Goal: Task Accomplishment & Management: Use online tool/utility

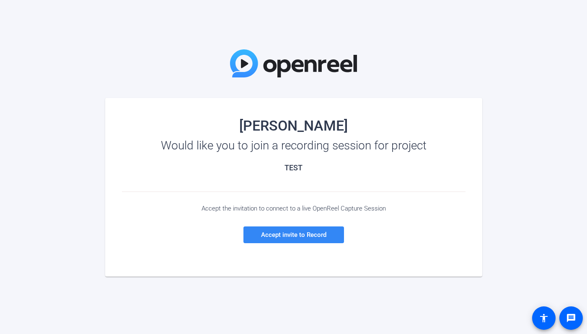
click at [318, 237] on span "Accept invite to Record" at bounding box center [293, 235] width 65 height 8
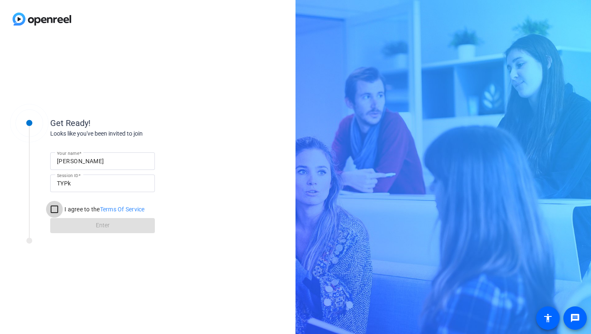
click at [57, 206] on input "I agree to the Terms Of Service" at bounding box center [54, 209] width 17 height 17
checkbox input "true"
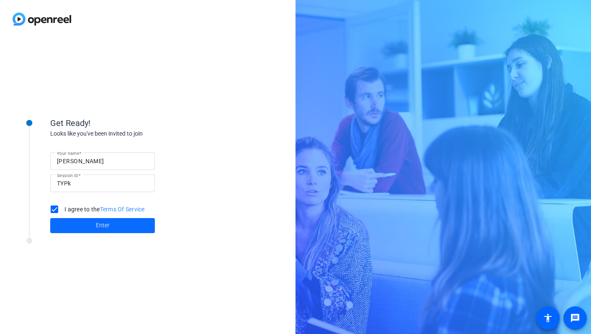
click at [80, 225] on span at bounding box center [102, 226] width 105 height 20
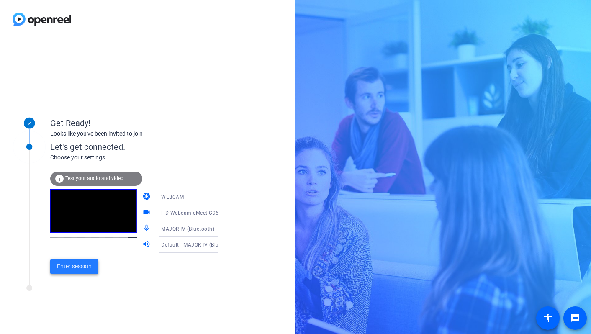
click at [89, 260] on span at bounding box center [74, 267] width 48 height 20
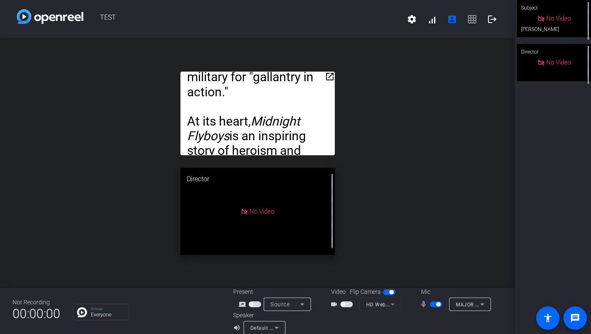
click at [325, 77] on mat-icon "open_in_new" at bounding box center [330, 77] width 10 height 10
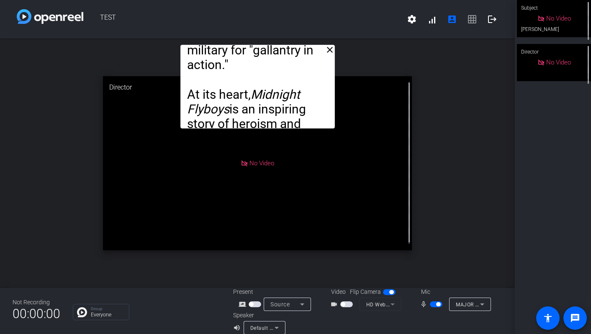
click at [554, 22] on span "No Video" at bounding box center [559, 19] width 25 height 8
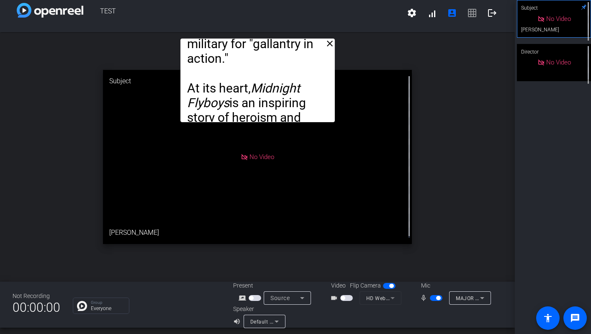
scroll to position [10, 0]
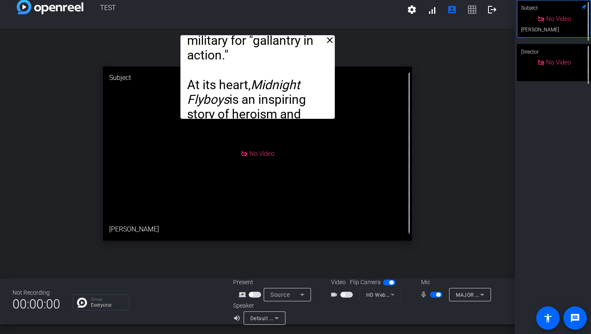
click at [343, 299] on mat-slide-toggle at bounding box center [347, 294] width 14 height 9
click at [344, 291] on mat-slide-toggle at bounding box center [347, 294] width 14 height 9
click at [343, 295] on span "button" at bounding box center [346, 295] width 13 height 6
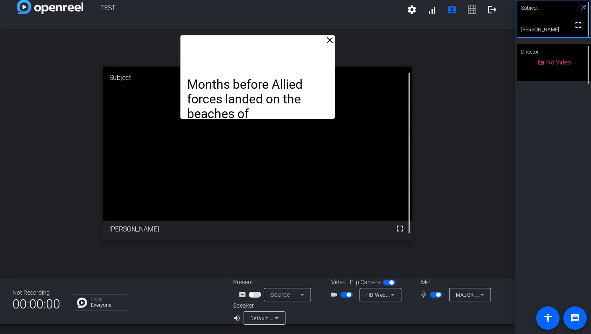
click at [328, 40] on mat-icon "close" at bounding box center [330, 40] width 10 height 10
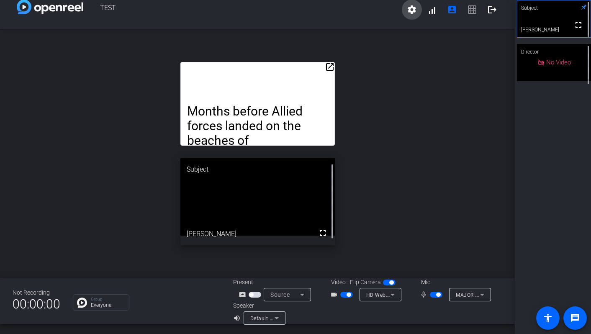
click at [407, 8] on mat-icon "settings" at bounding box center [412, 10] width 10 height 10
click at [404, 8] on div at bounding box center [295, 167] width 591 height 334
click at [580, 318] on mat-icon "message" at bounding box center [575, 318] width 10 height 10
click at [553, 315] on mat-icon "accessibility" at bounding box center [548, 318] width 10 height 10
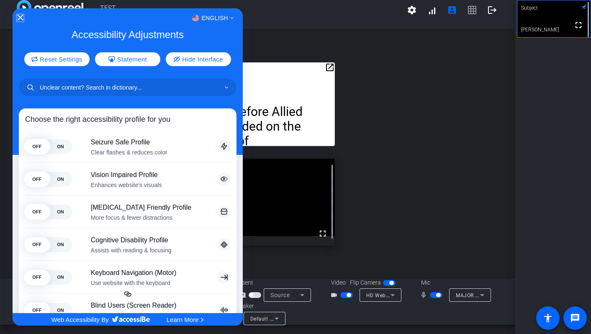
click at [23, 19] on icon "Close Accessibility Interface" at bounding box center [20, 18] width 6 height 6
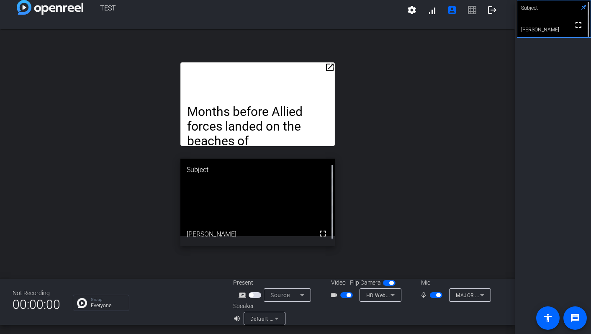
click at [581, 5] on icon at bounding box center [584, 7] width 6 height 6
click at [489, 9] on mat-icon "logout" at bounding box center [492, 10] width 10 height 10
